Goal: Transaction & Acquisition: Purchase product/service

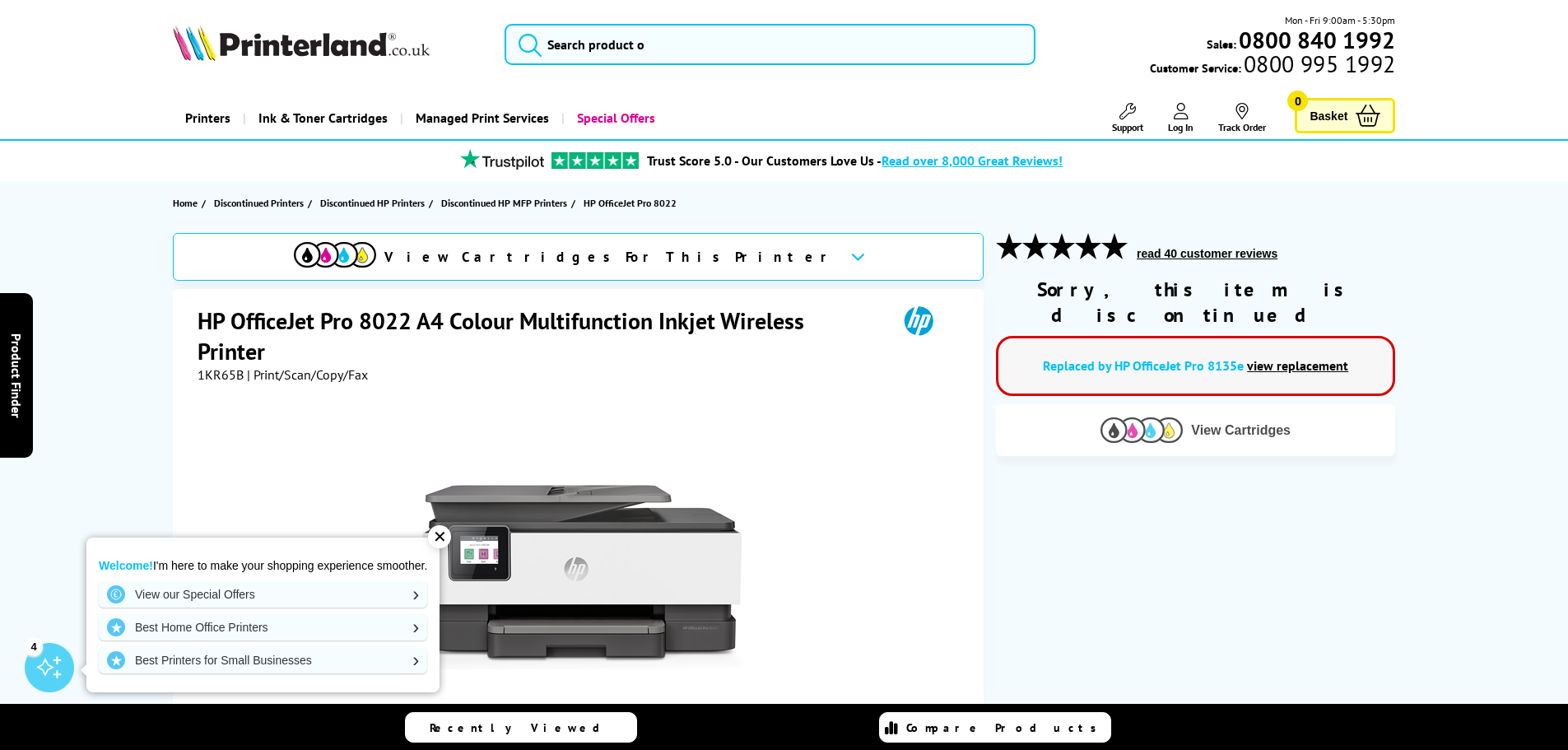
click at [1235, 416] on button "View Cartridges" at bounding box center [1195, 429] width 374 height 27
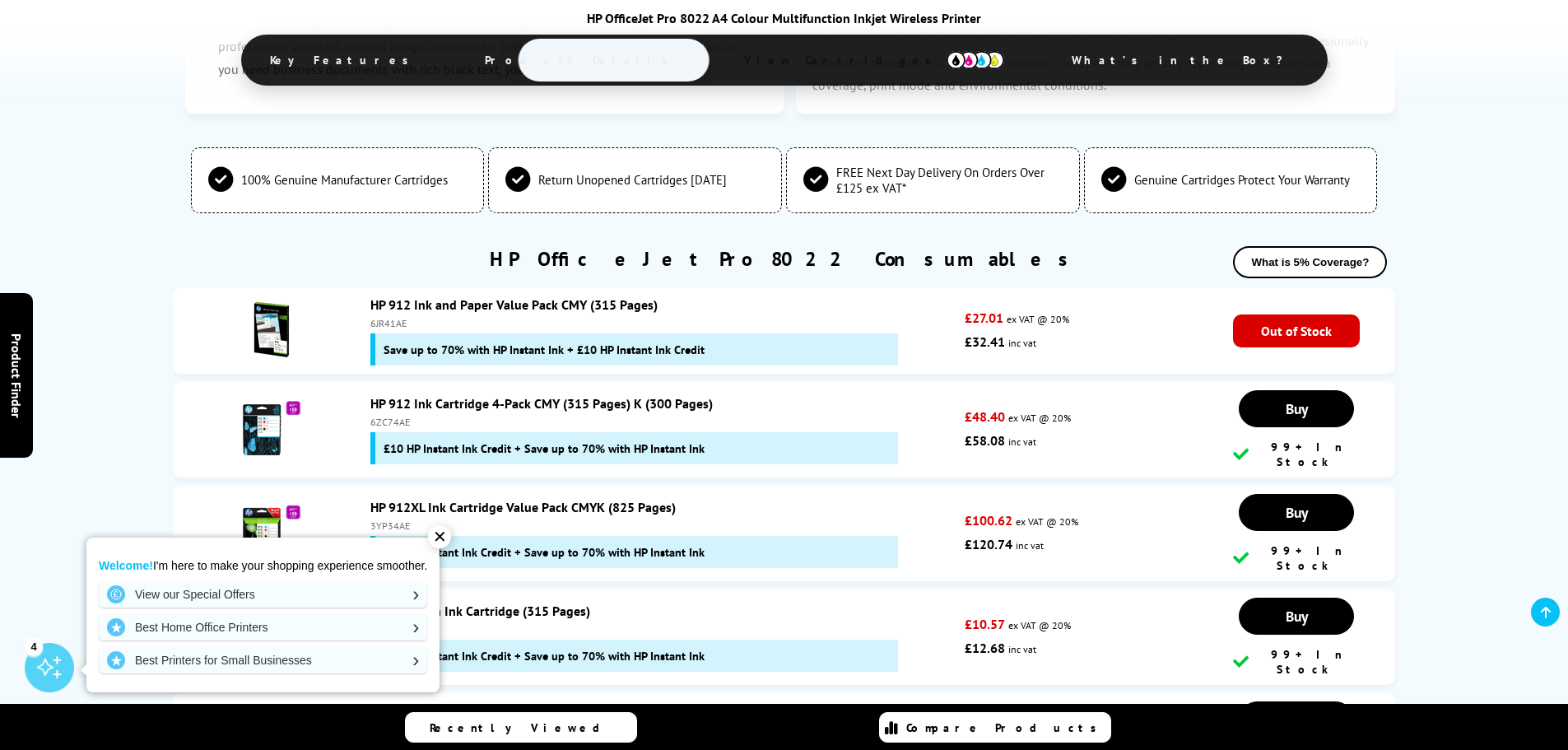
scroll to position [3323, 0]
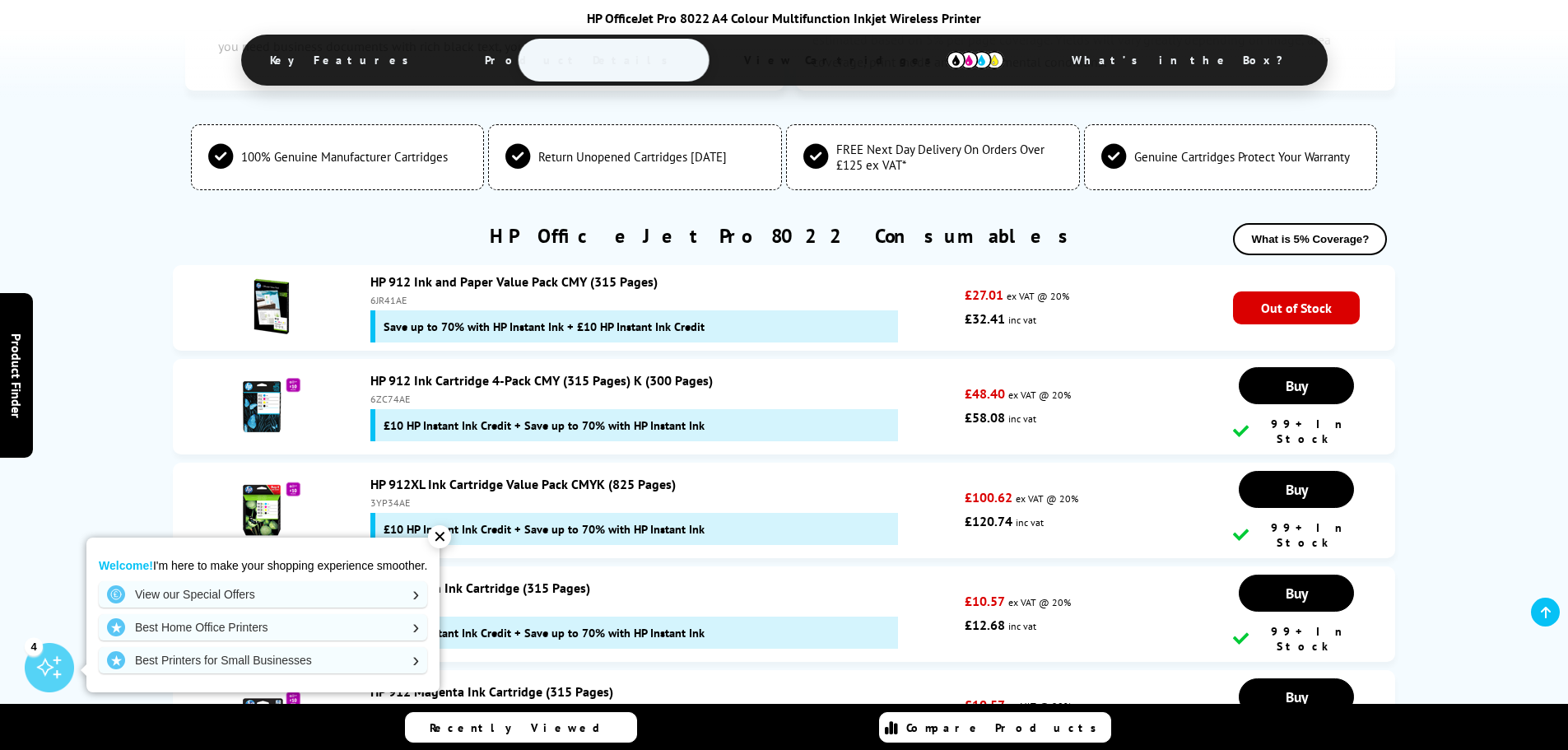
click at [443, 537] on div "✕" at bounding box center [440, 537] width 23 height 23
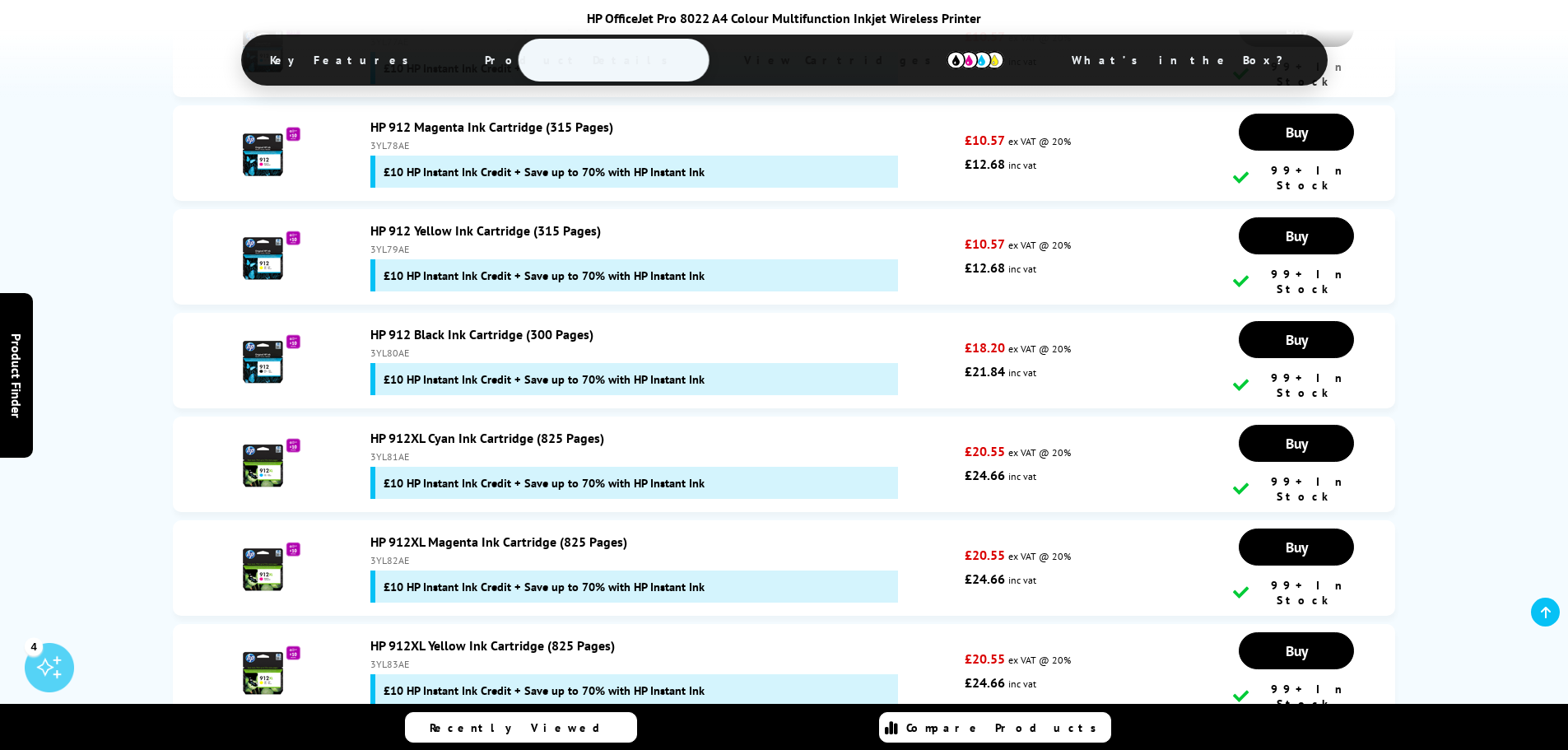
scroll to position [4229, 0]
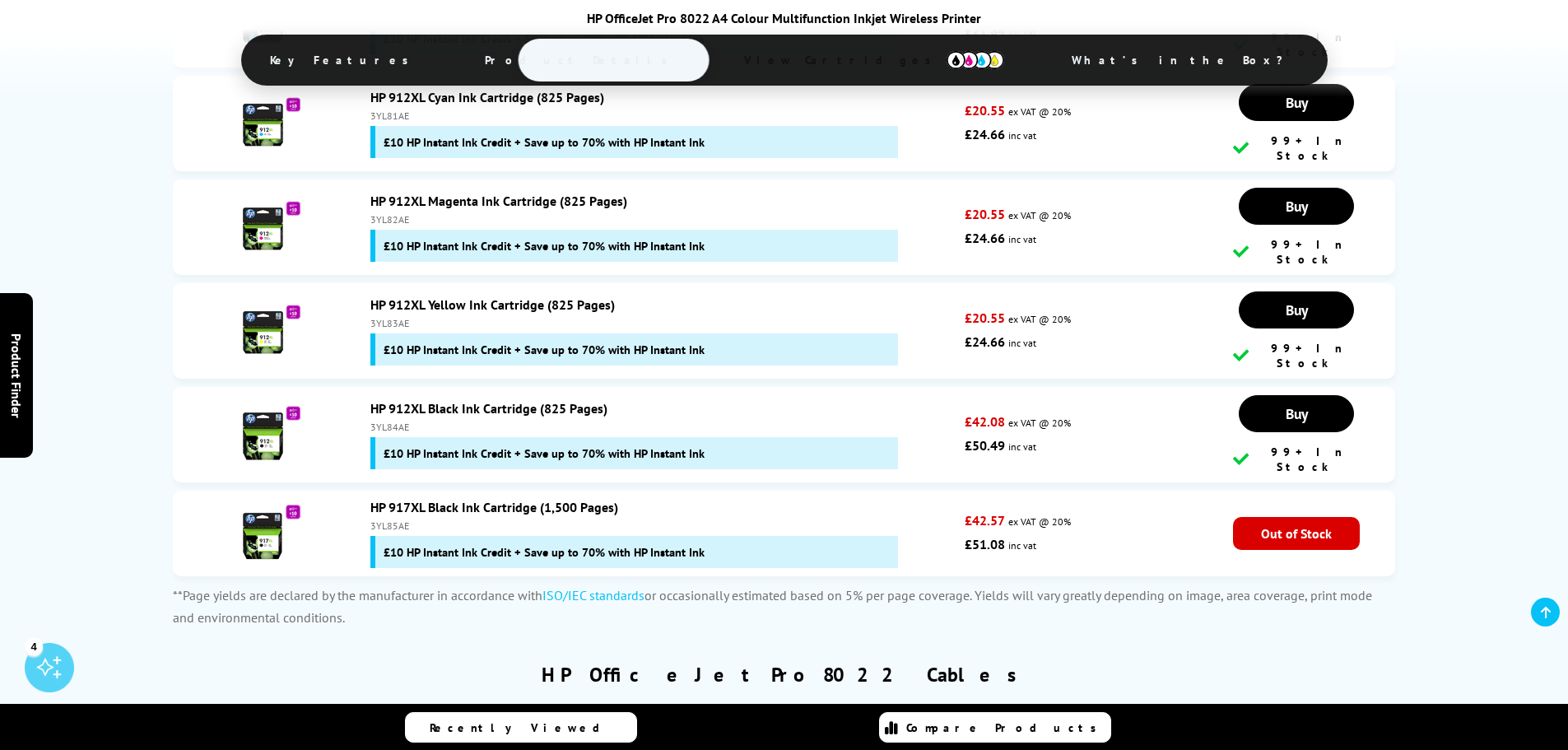
drag, startPoint x: 366, startPoint y: 406, endPoint x: 490, endPoint y: 413, distance: 124.2
click at [490, 498] on div "HP 917XL Black Ink Cartridge (1,500 Pages) 3YL85AE £10 HP Instant Ink Credit + …" at bounding box center [664, 532] width 603 height 69
drag, startPoint x: 405, startPoint y: 428, endPoint x: 367, endPoint y: 425, distance: 38.1
click at [367, 498] on div "HP 917XL Black Ink Cartridge (1,500 Pages) 3YL85AE £10 HP Instant Ink Credit + …" at bounding box center [664, 532] width 603 height 69
click at [419, 519] on div "3YL85AE" at bounding box center [664, 525] width 587 height 12
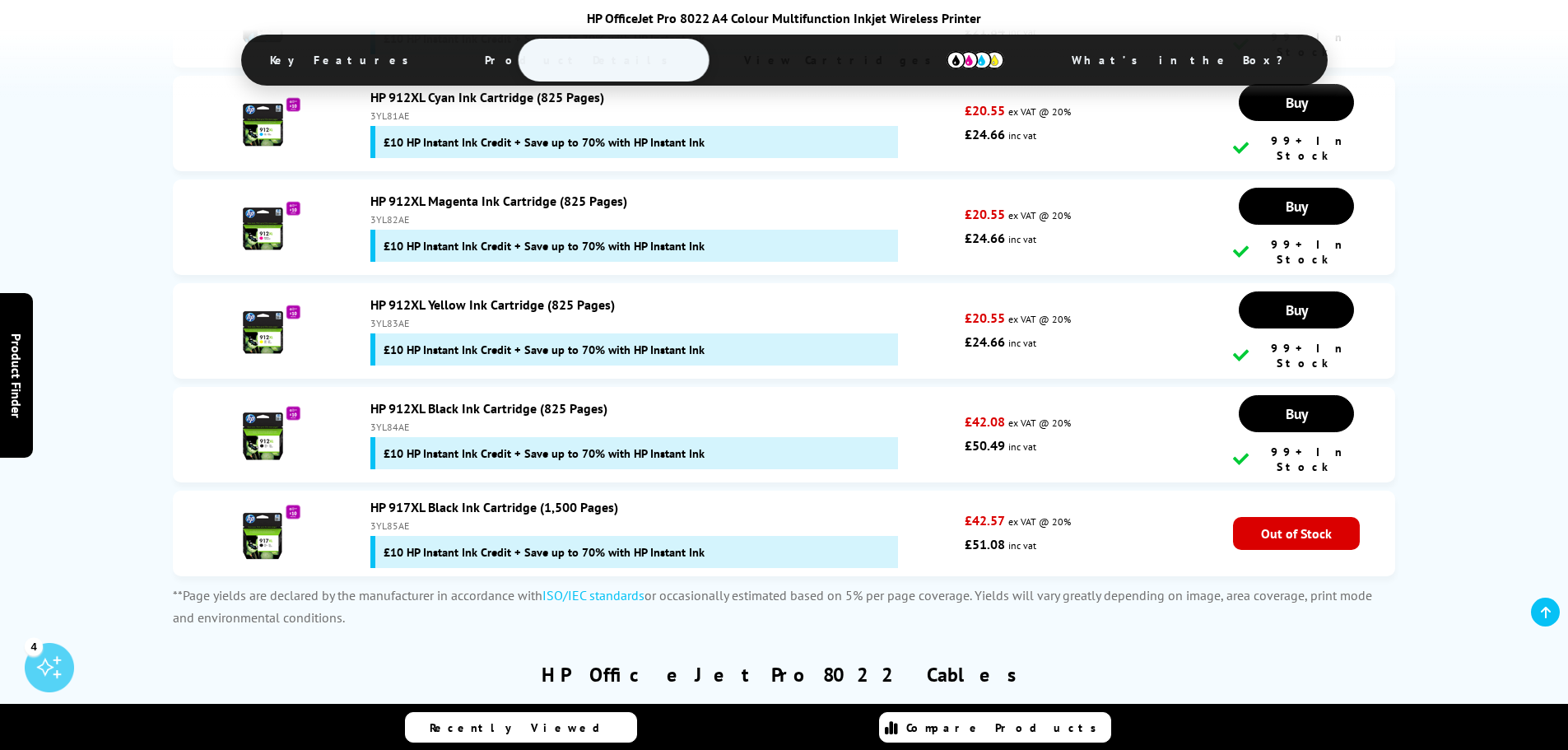
drag, startPoint x: 419, startPoint y: 427, endPoint x: 366, endPoint y: 431, distance: 53.2
click at [366, 498] on div "HP 917XL Black Ink Cartridge (1,500 Pages) 3YL85AE £10 HP Instant Ink Credit + …" at bounding box center [664, 532] width 603 height 69
copy div "3YL85AE"
drag, startPoint x: 362, startPoint y: 405, endPoint x: 533, endPoint y: 406, distance: 171.0
click at [533, 498] on div "HP 917XL Black Ink Cartridge (1,500 Pages) 3YL85AE £10 HP Instant Ink Credit + …" at bounding box center [664, 532] width 603 height 69
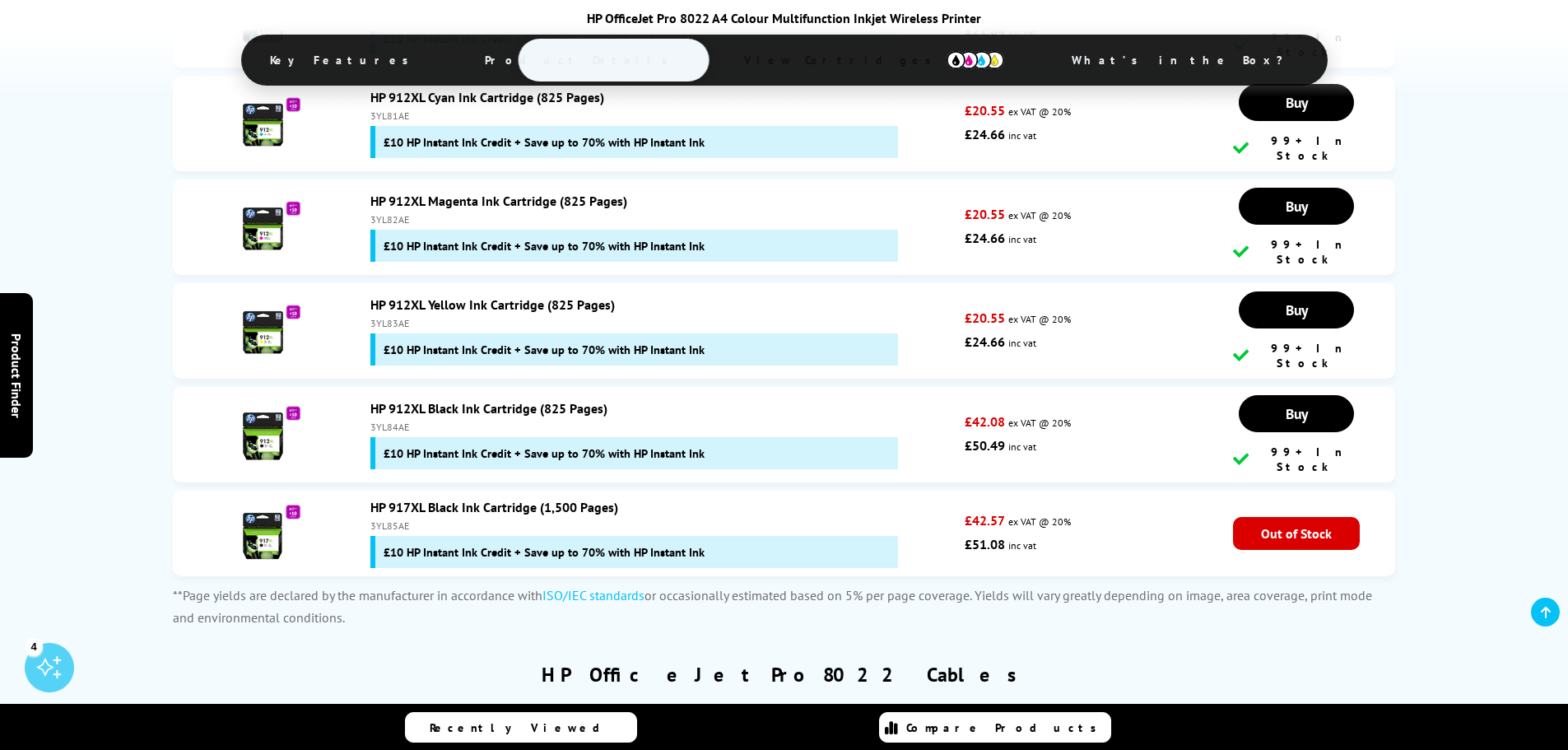
copy link "HP 917XL Black Ink Cartridge"
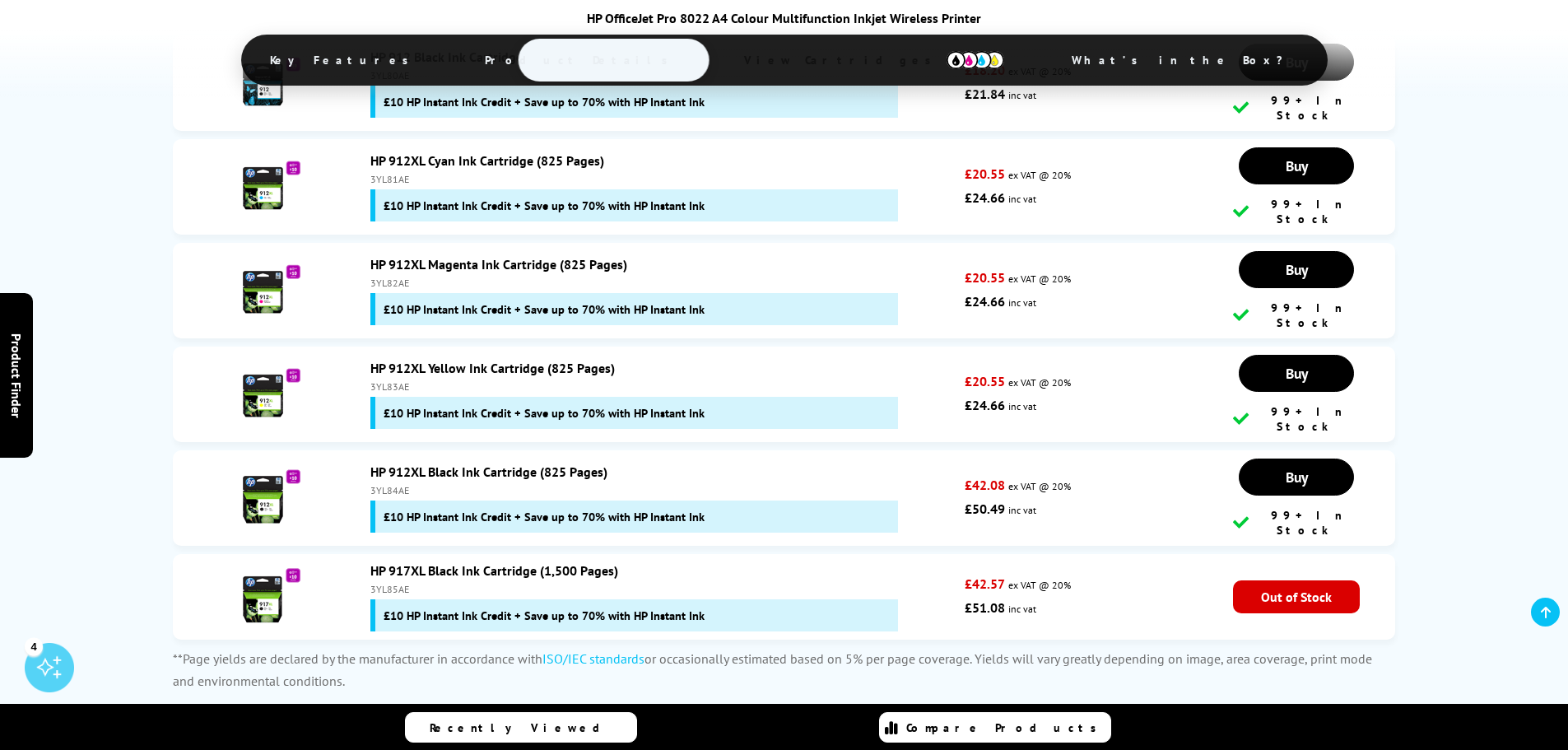
scroll to position [4147, 0]
